Goal: Information Seeking & Learning: Learn about a topic

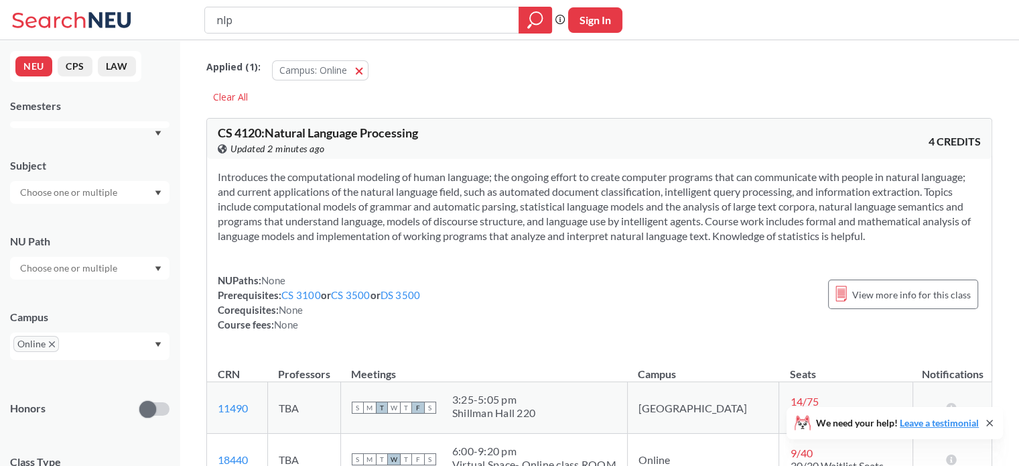
click at [89, 24] on icon at bounding box center [110, 19] width 42 height 15
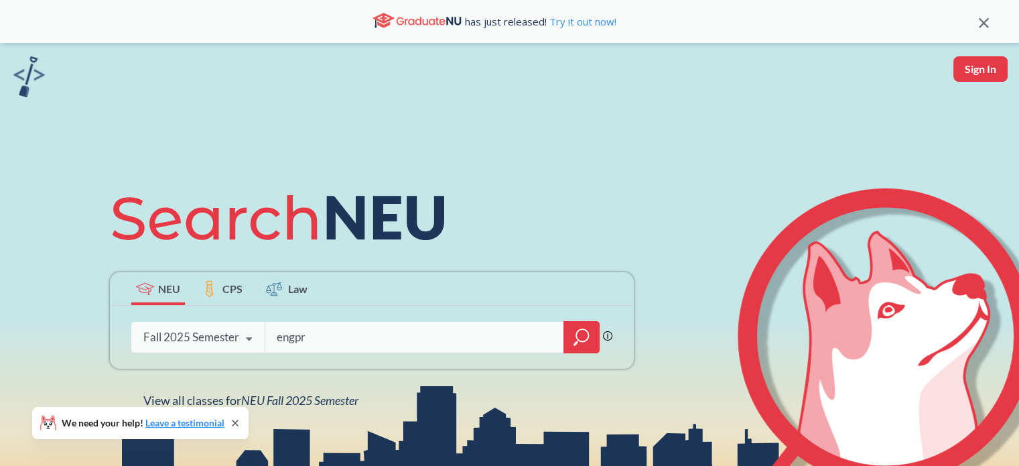
type input "engpra"
type input "project management"
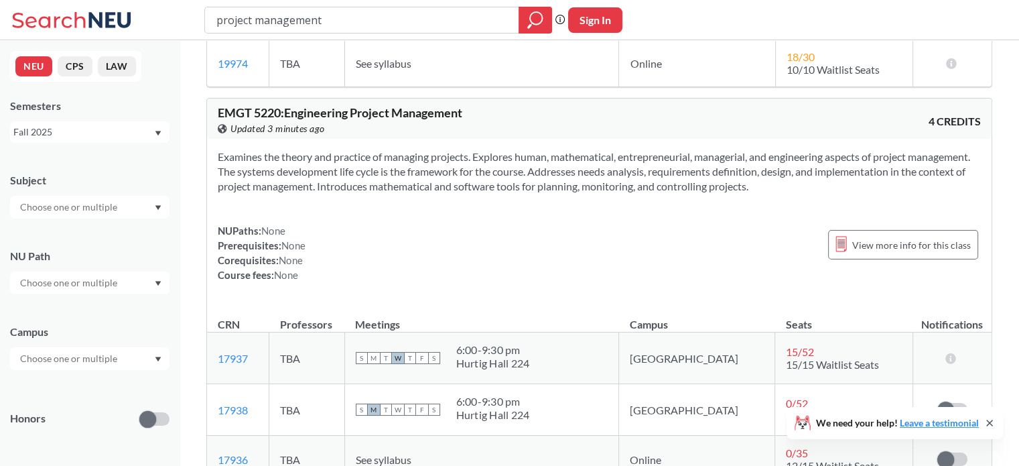
scroll to position [961, 0]
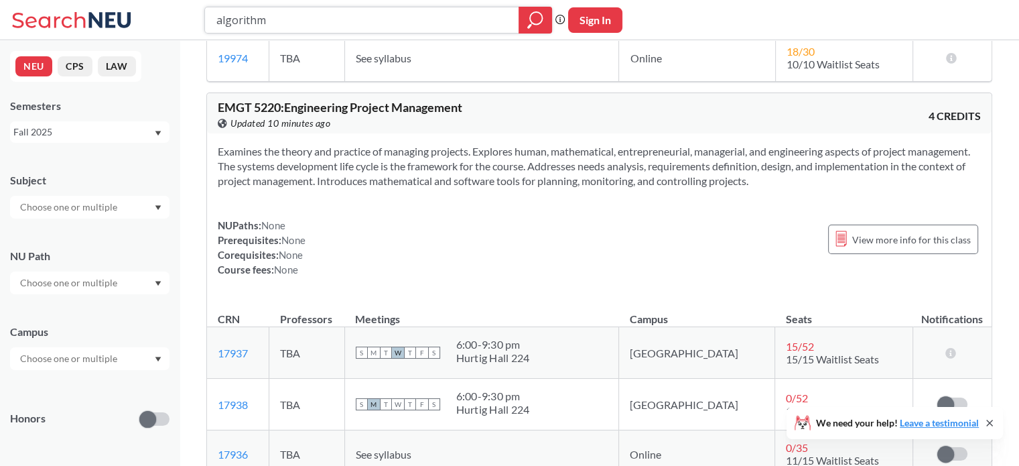
type input "algorithms"
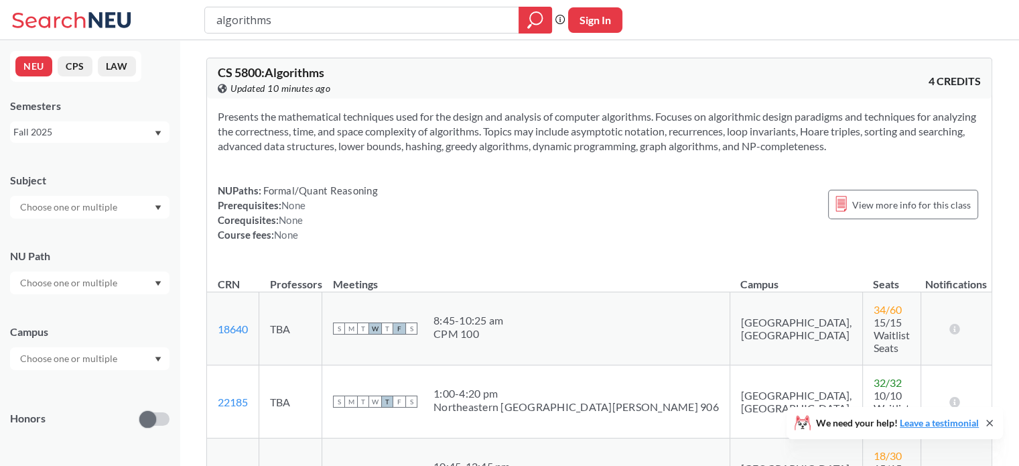
scroll to position [221, 0]
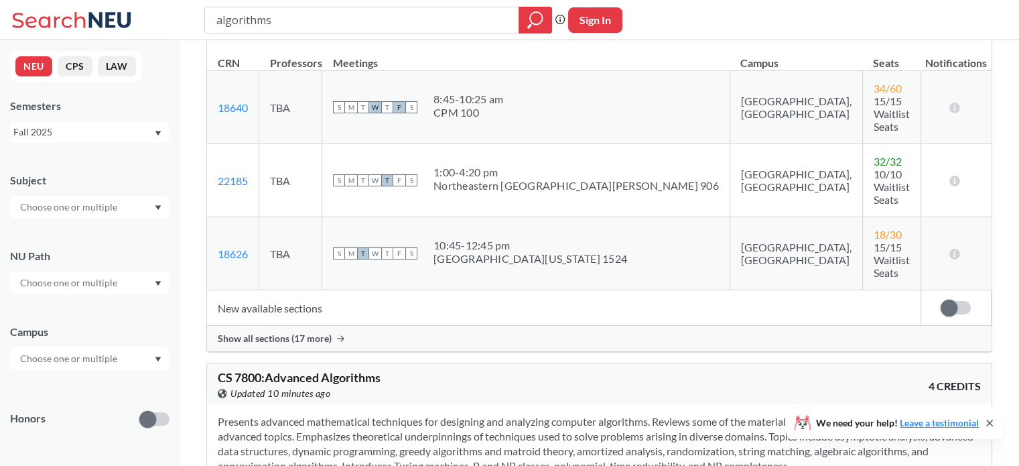
click at [255, 332] on span "Show all sections (17 more)" at bounding box center [275, 338] width 114 height 12
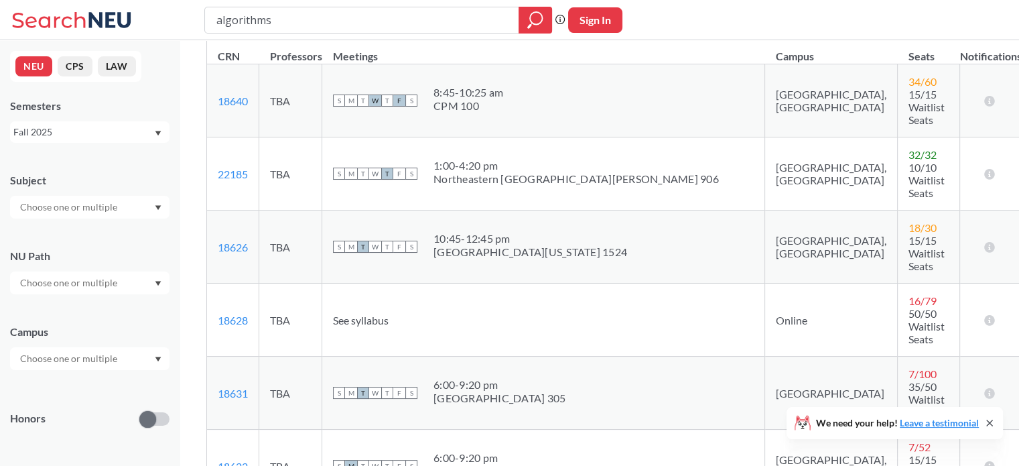
scroll to position [220, 0]
